Goal: Entertainment & Leisure: Consume media (video, audio)

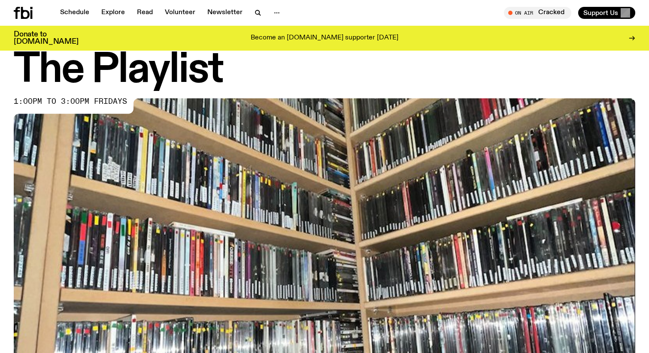
scroll to position [25, 0]
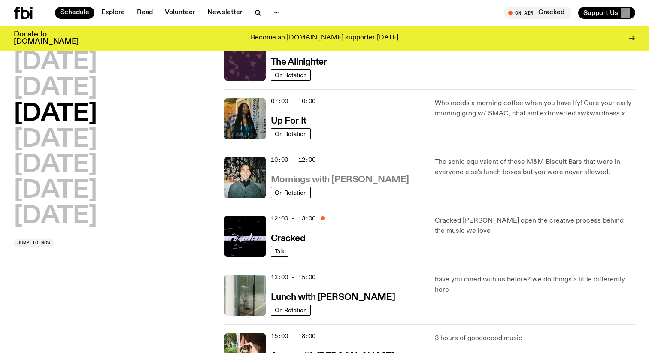
scroll to position [46, 0]
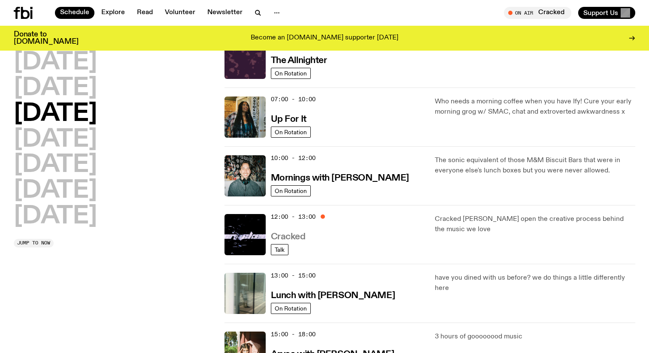
click at [294, 238] on h3 "Cracked" at bounding box center [288, 237] width 35 height 9
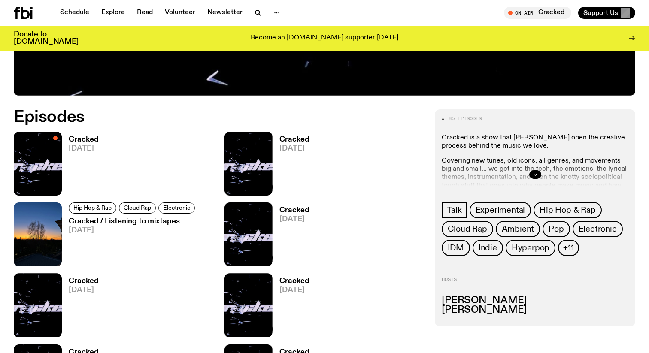
scroll to position [375, 0]
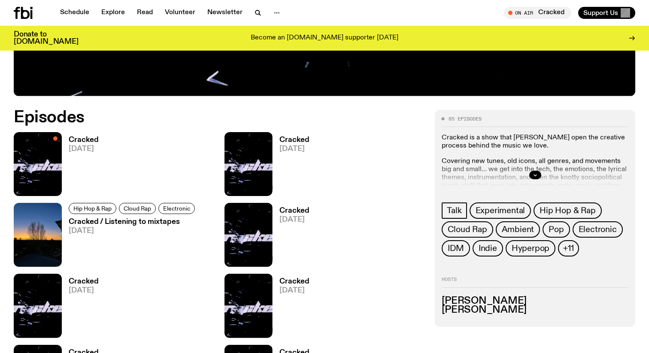
click at [79, 139] on h3 "Cracked" at bounding box center [84, 139] width 30 height 7
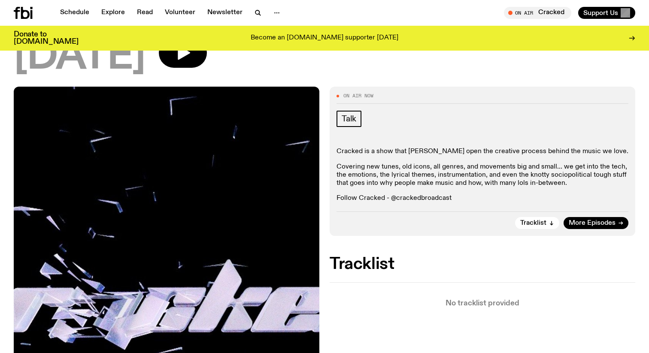
scroll to position [83, 0]
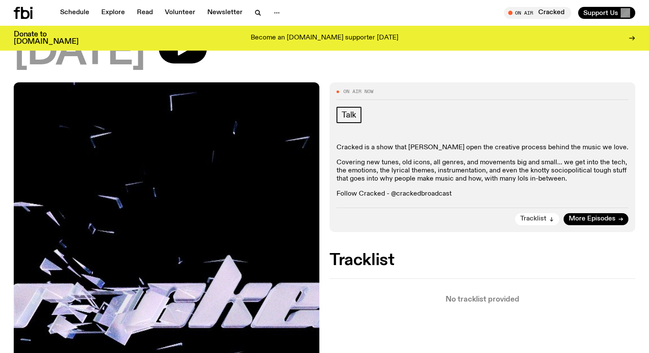
click at [543, 220] on span "Tracklist" at bounding box center [533, 219] width 26 height 6
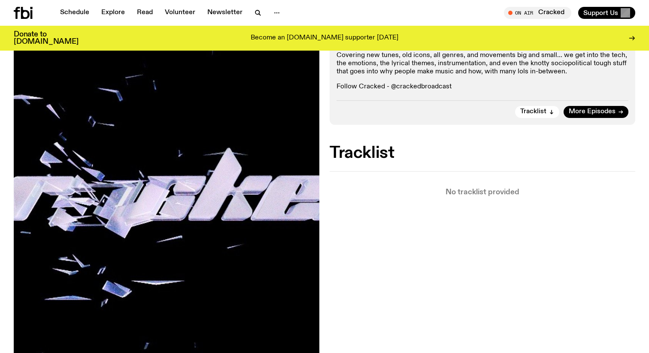
scroll to position [179, 0]
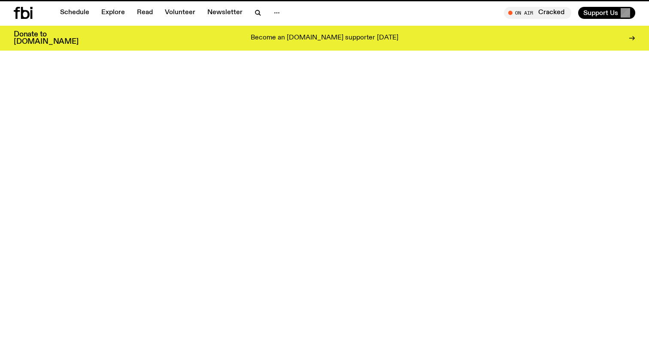
scroll to position [375, 0]
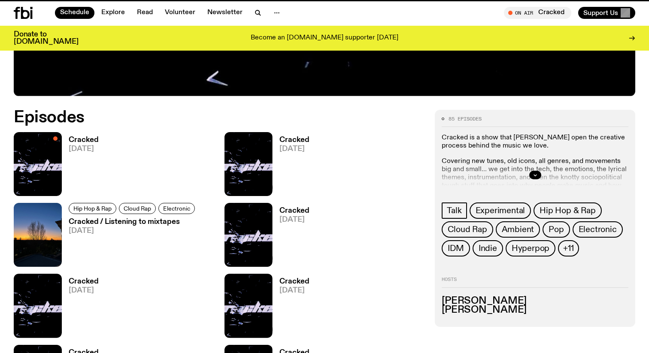
scroll to position [46, 0]
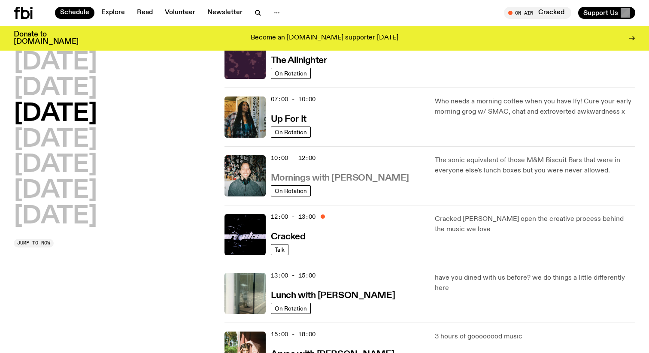
click at [298, 179] on h3 "Mornings with Ben Hansen" at bounding box center [340, 178] width 138 height 9
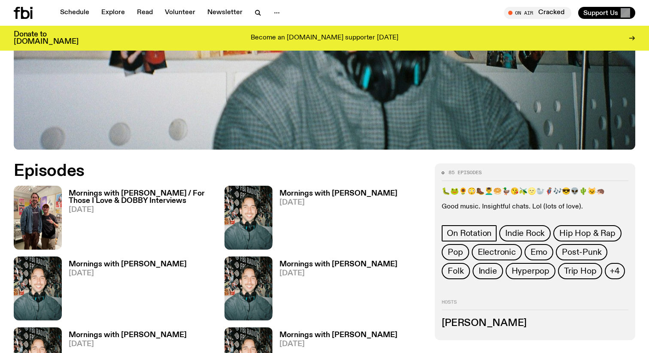
scroll to position [328, 0]
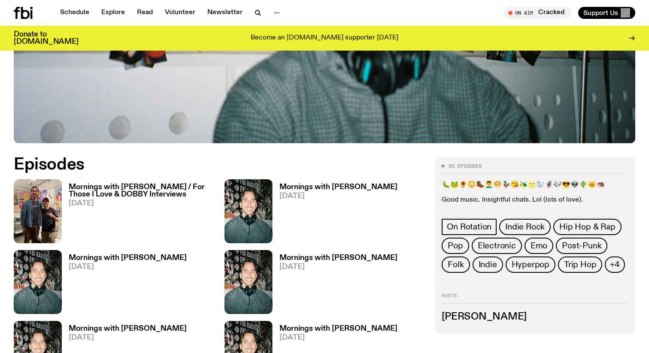
click at [127, 197] on h3 "Mornings with Ben Hansen / For Those I Love & DOBBY Interviews" at bounding box center [141, 191] width 145 height 15
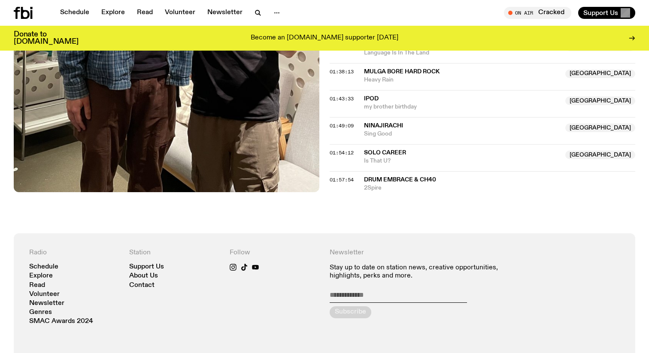
scroll to position [859, 0]
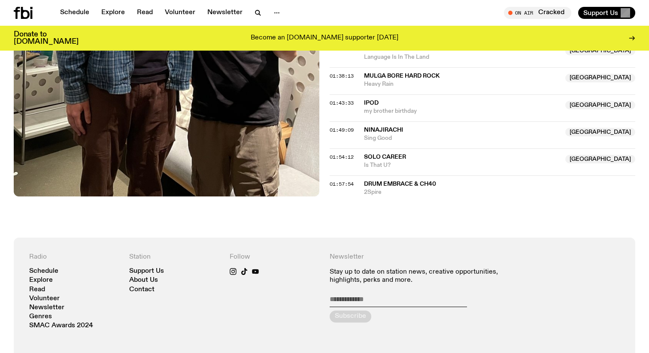
click at [402, 181] on span "Drum Embrace & ch40" at bounding box center [400, 184] width 72 height 6
